Goal: Navigation & Orientation: Find specific page/section

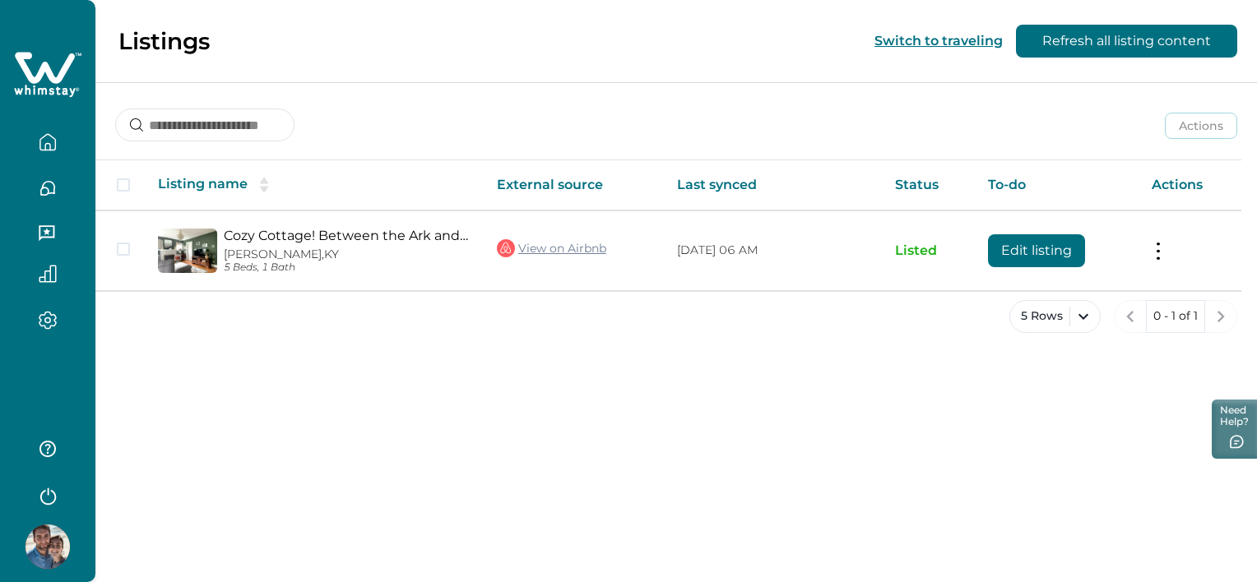
click at [49, 187] on icon "button" at bounding box center [48, 188] width 18 height 18
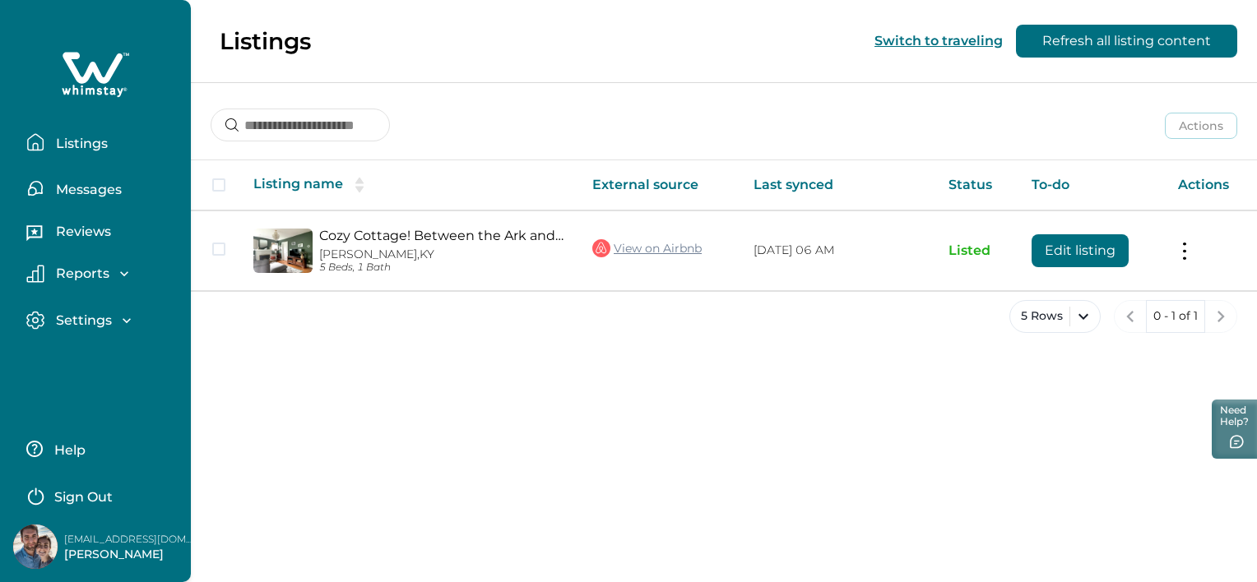
click at [61, 193] on p "Messages" at bounding box center [86, 190] width 71 height 16
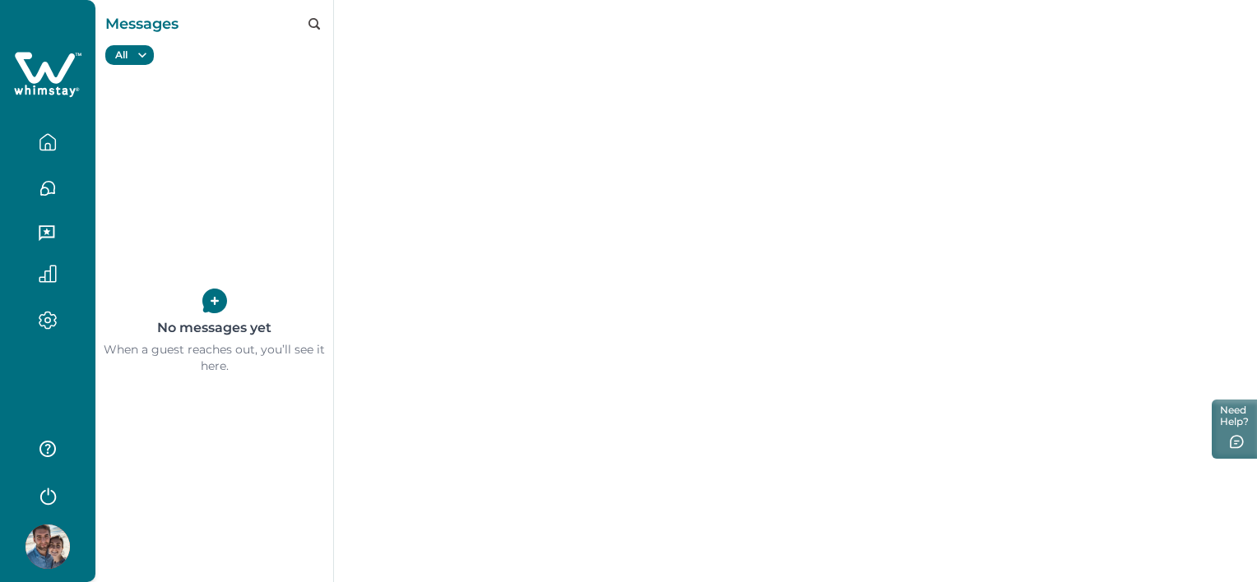
click at [50, 134] on icon "button" at bounding box center [48, 142] width 18 height 18
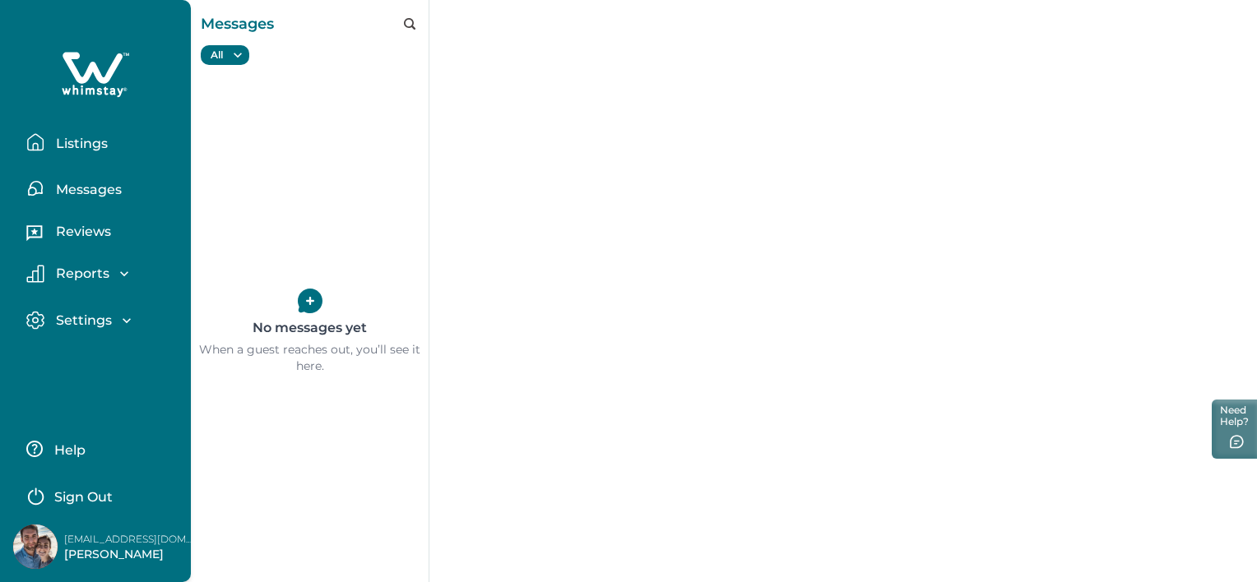
click at [50, 134] on button "Listings" at bounding box center [101, 142] width 151 height 33
